Goal: Task Accomplishment & Management: Manage account settings

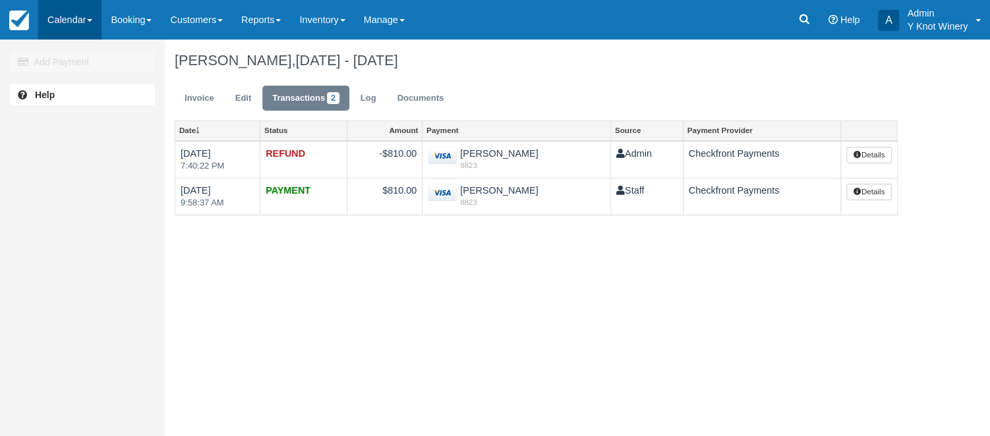
click at [92, 16] on link "Calendar" at bounding box center [69, 20] width 63 height 40
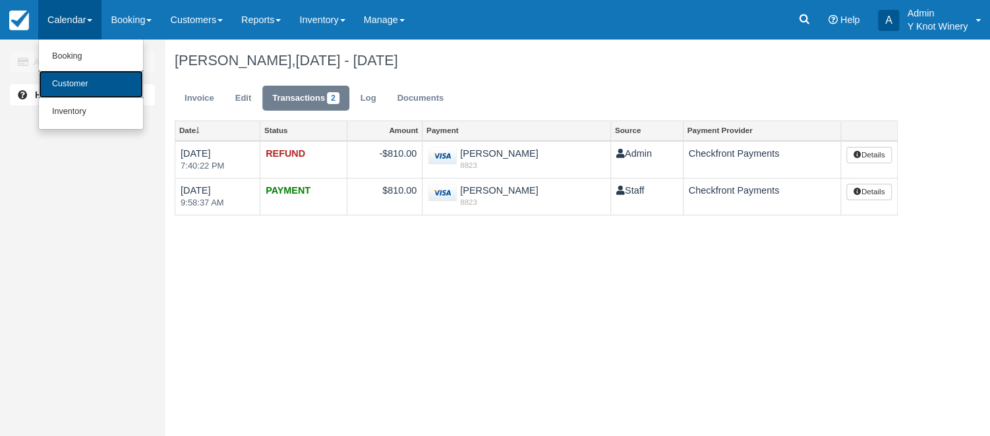
click at [93, 82] on link "Customer" at bounding box center [91, 85] width 104 height 28
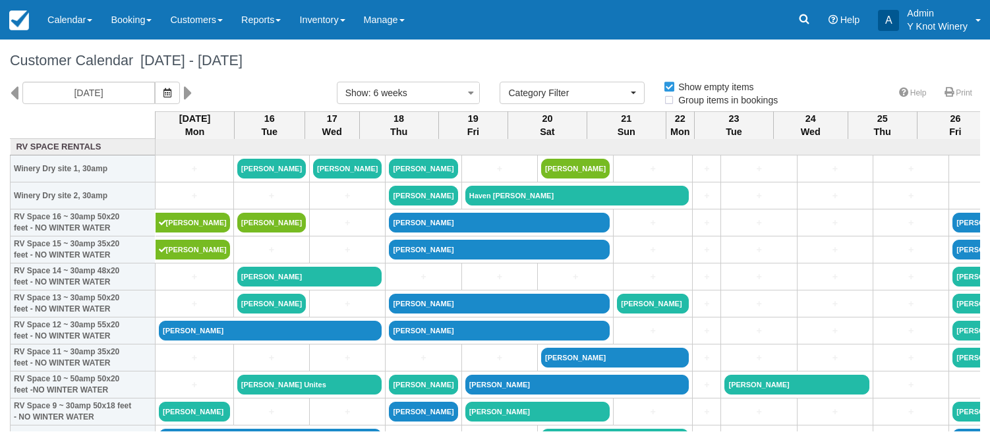
select select
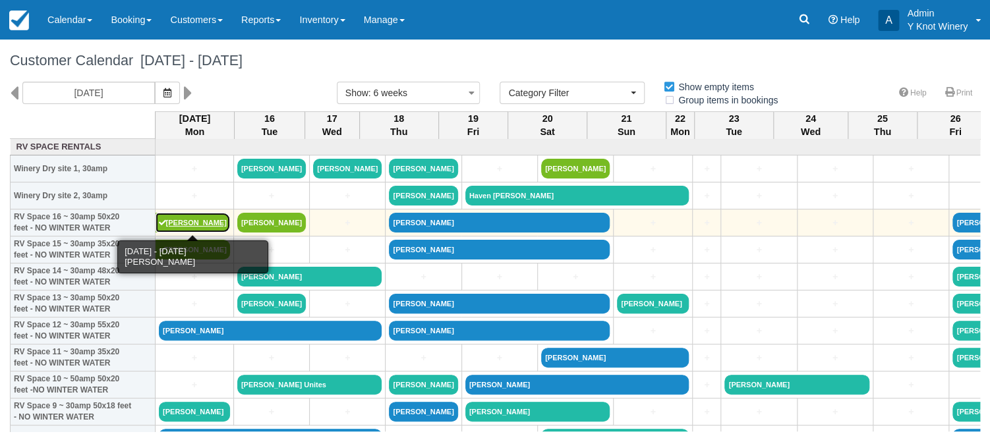
click at [173, 224] on link "[PERSON_NAME]" at bounding box center [193, 223] width 74 height 20
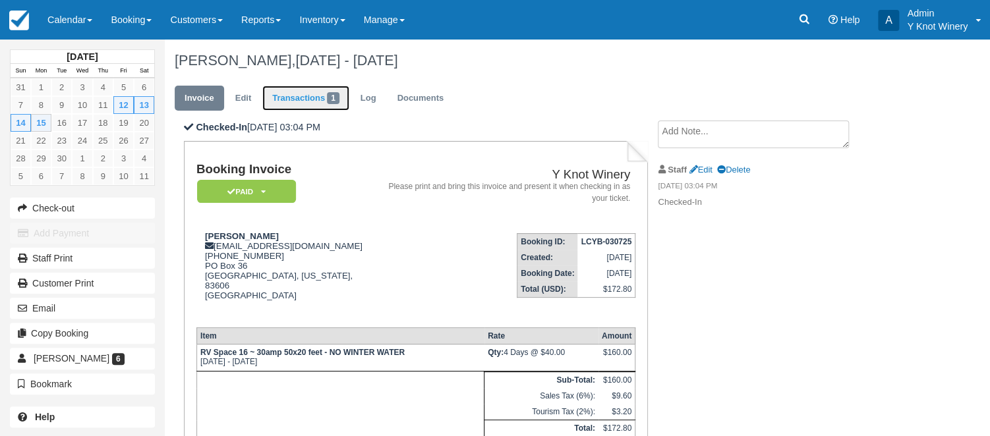
click at [306, 102] on link "Transactions 1" at bounding box center [305, 99] width 87 height 26
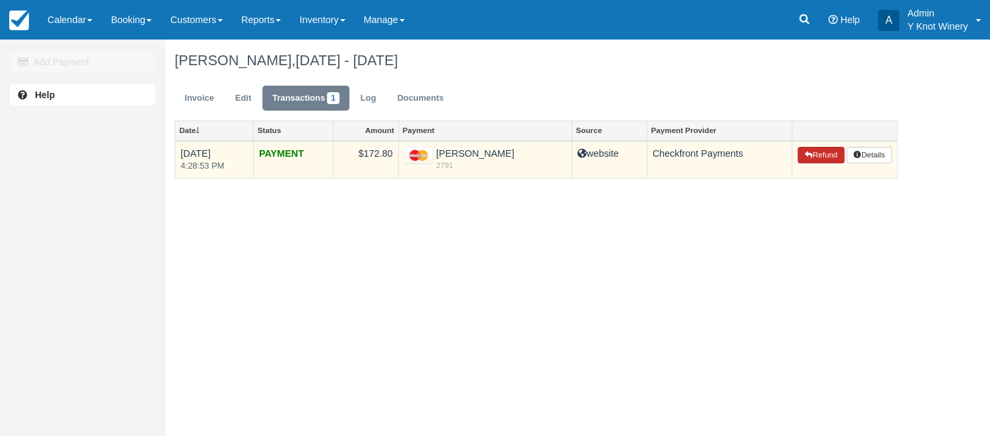
click at [824, 154] on button "Refund" at bounding box center [820, 155] width 46 height 17
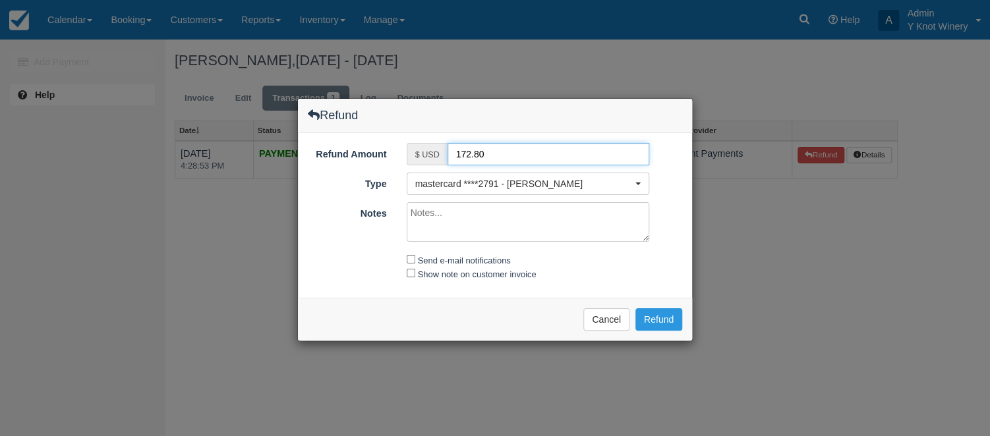
drag, startPoint x: 496, startPoint y: 152, endPoint x: 411, endPoint y: 157, distance: 85.2
click at [447, 157] on input "172.80" at bounding box center [548, 154] width 202 height 22
type input "20.00"
drag, startPoint x: 411, startPoint y: 258, endPoint x: 412, endPoint y: 267, distance: 8.6
click at [411, 260] on input "Send e-mail notifications" at bounding box center [411, 259] width 9 height 9
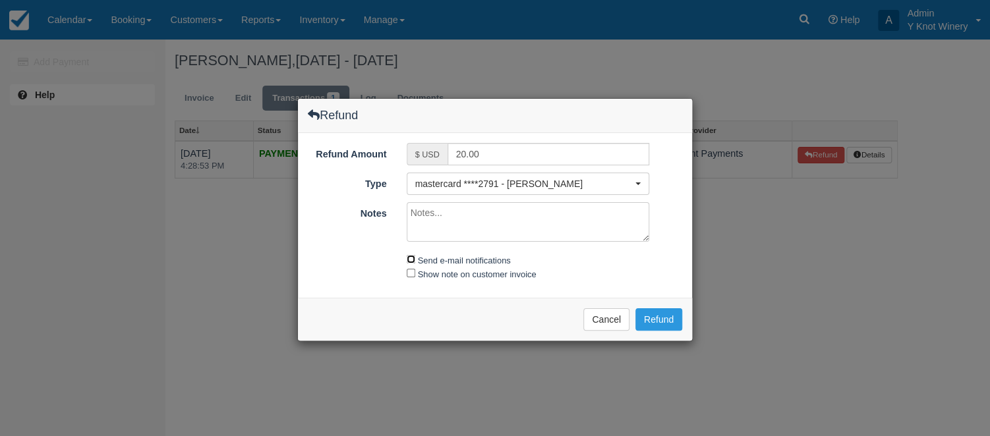
checkbox input "true"
click at [412, 273] on input "Show note on customer invoice" at bounding box center [411, 273] width 9 height 9
checkbox input "true"
click at [422, 211] on textarea "Notes" at bounding box center [528, 222] width 243 height 40
type textarea "checked out early"
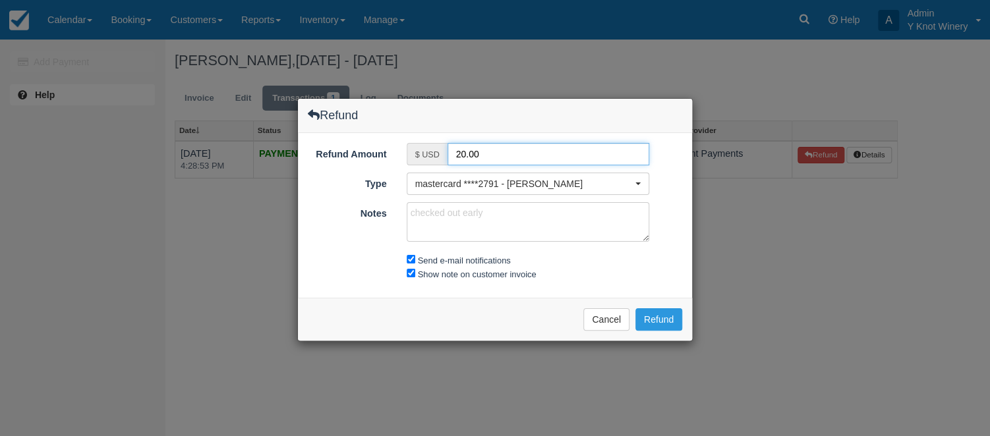
click at [463, 153] on input "20.00" at bounding box center [548, 154] width 202 height 22
type input "25.00"
click at [665, 314] on button "Refund" at bounding box center [658, 319] width 47 height 22
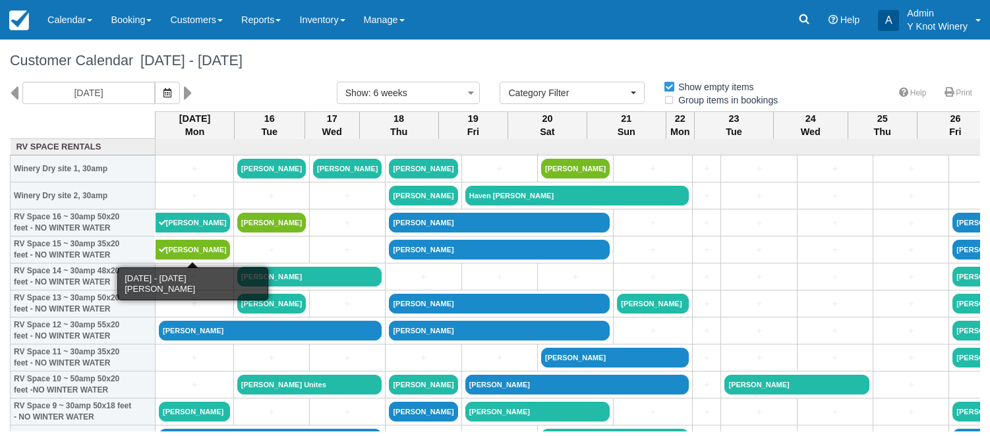
select select
click at [183, 249] on link "[PERSON_NAME]" at bounding box center [193, 250] width 74 height 20
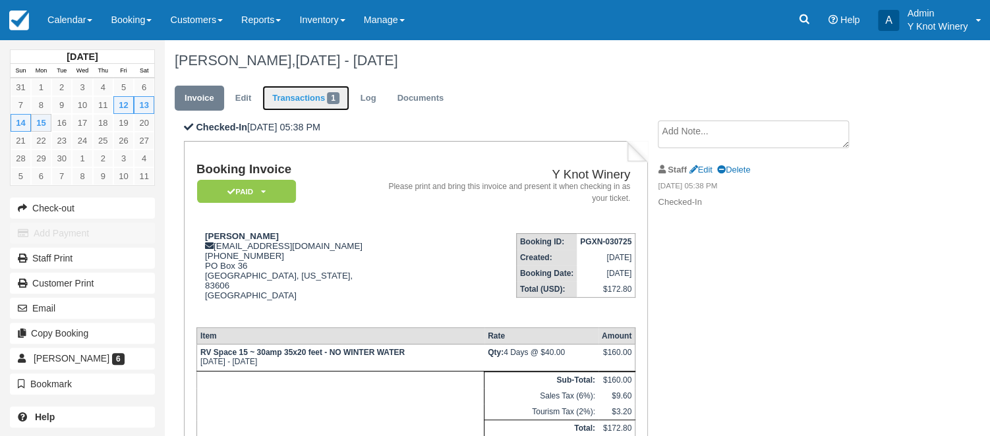
click at [310, 100] on link "Transactions 1" at bounding box center [305, 99] width 87 height 26
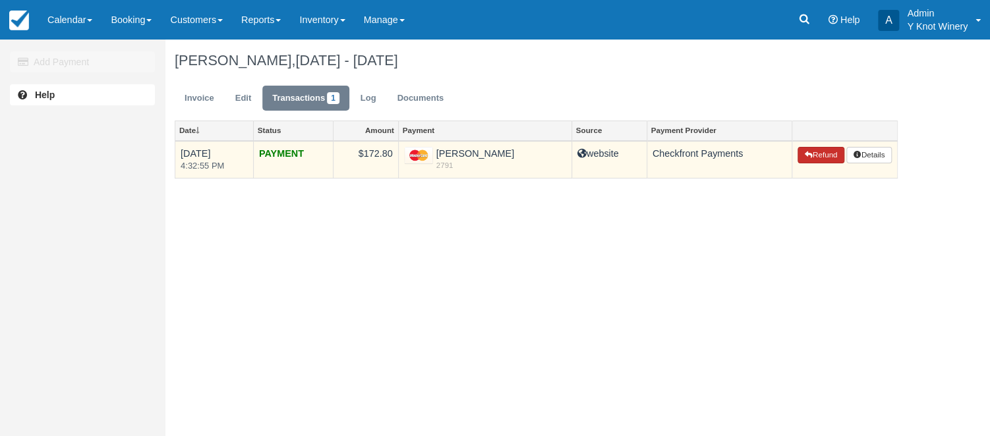
click at [817, 157] on button "Refund" at bounding box center [820, 155] width 46 height 17
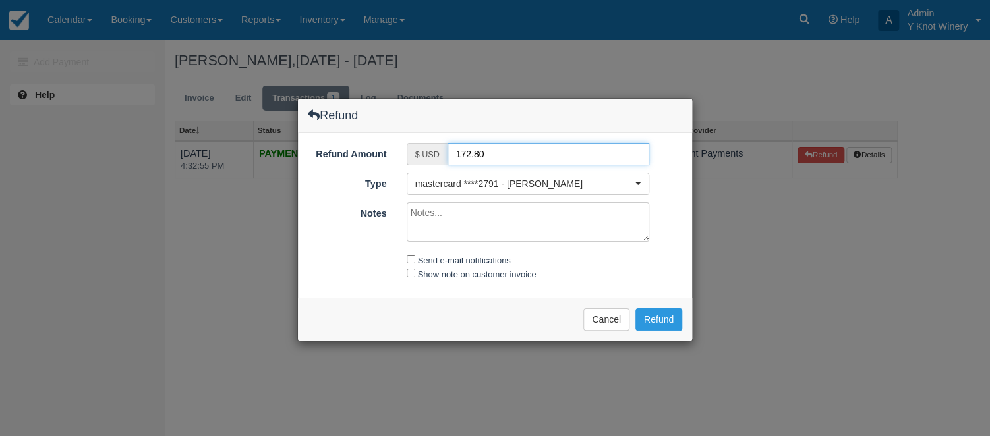
drag, startPoint x: 498, startPoint y: 152, endPoint x: 443, endPoint y: 157, distance: 55.6
click at [447, 157] on input "172.80" at bounding box center [548, 154] width 202 height 22
type input "25.00"
click at [434, 217] on textarea "Notes" at bounding box center [528, 222] width 243 height 40
type textarea "Checked out early"
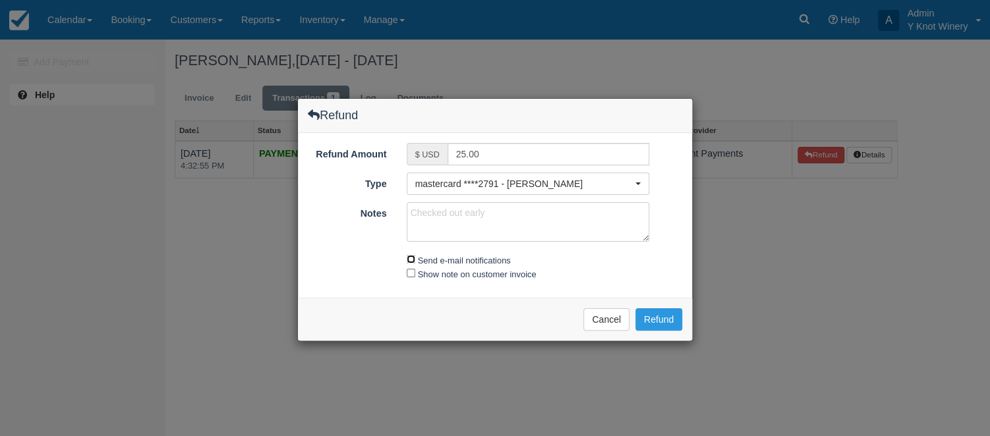
click at [409, 257] on input "Send e-mail notifications" at bounding box center [411, 259] width 9 height 9
checkbox input "true"
click at [413, 273] on input "Show note on customer invoice" at bounding box center [411, 273] width 9 height 9
checkbox input "true"
click at [666, 314] on button "Refund" at bounding box center [658, 319] width 47 height 22
